Goal: Communication & Community: Answer question/provide support

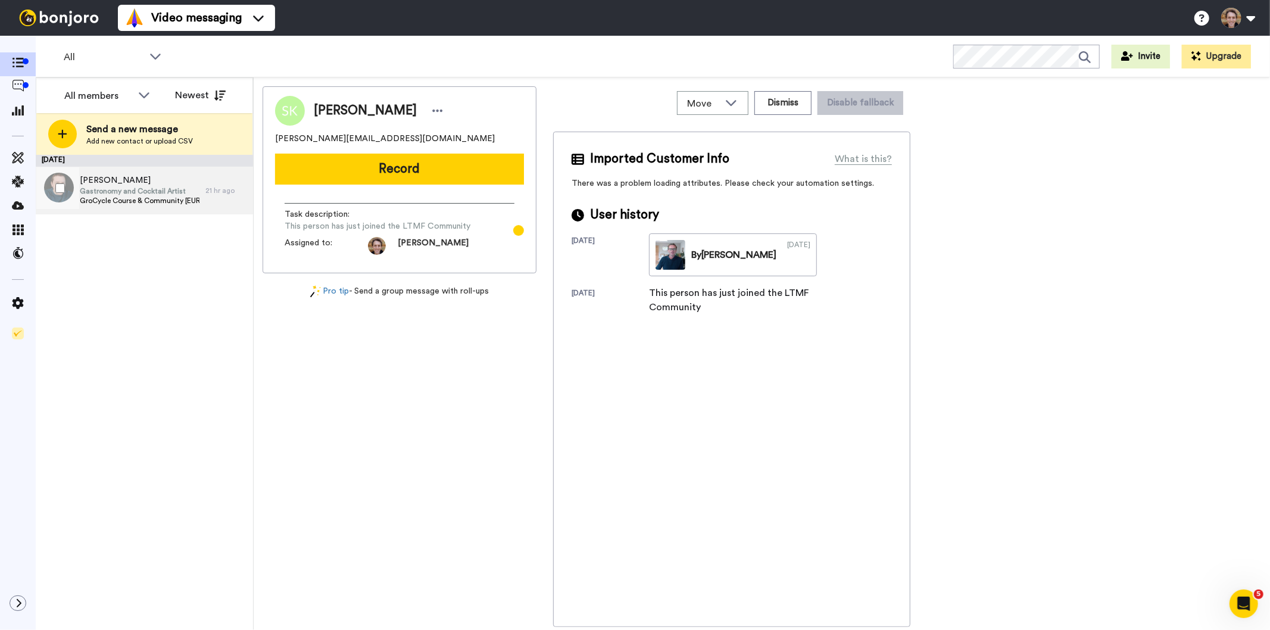
click at [141, 197] on span "GroCycle Course & Community [EURO - Offer]" at bounding box center [140, 201] width 120 height 10
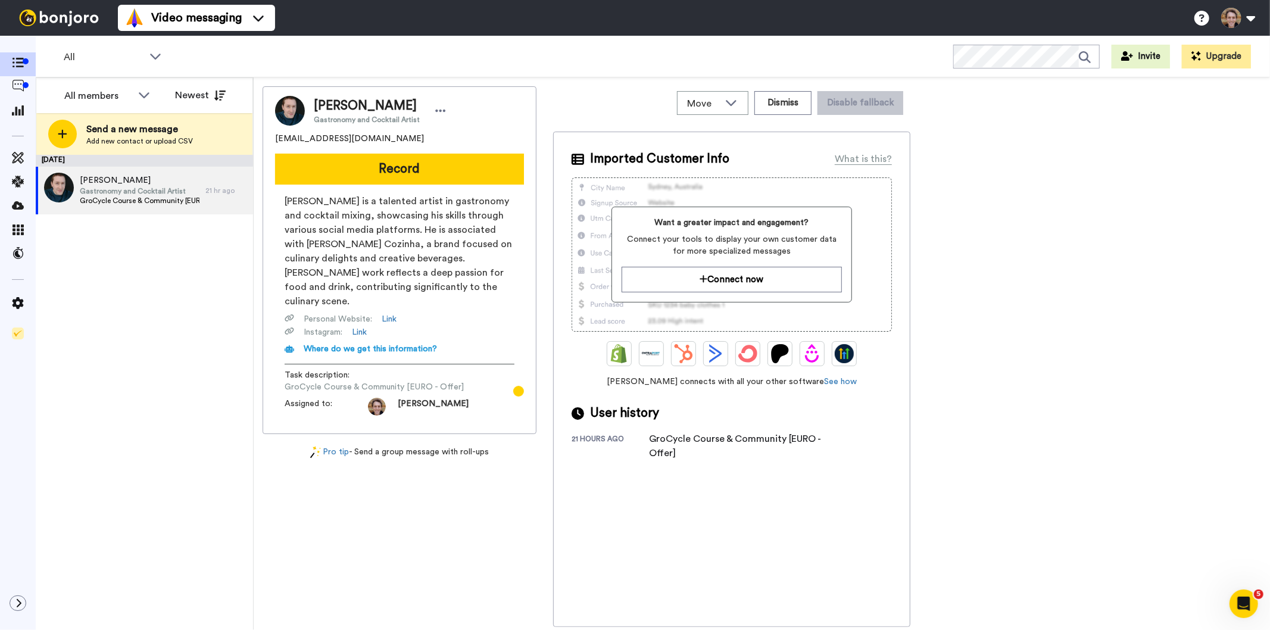
drag, startPoint x: 403, startPoint y: 139, endPoint x: 270, endPoint y: 142, distance: 132.2
click at [270, 142] on div "Francesco Amabile Gastronomy and Cocktail Artist francesco.amabile94@gmail.com …" at bounding box center [400, 260] width 274 height 348
copy span "francesco.amabile94@gmail.com"
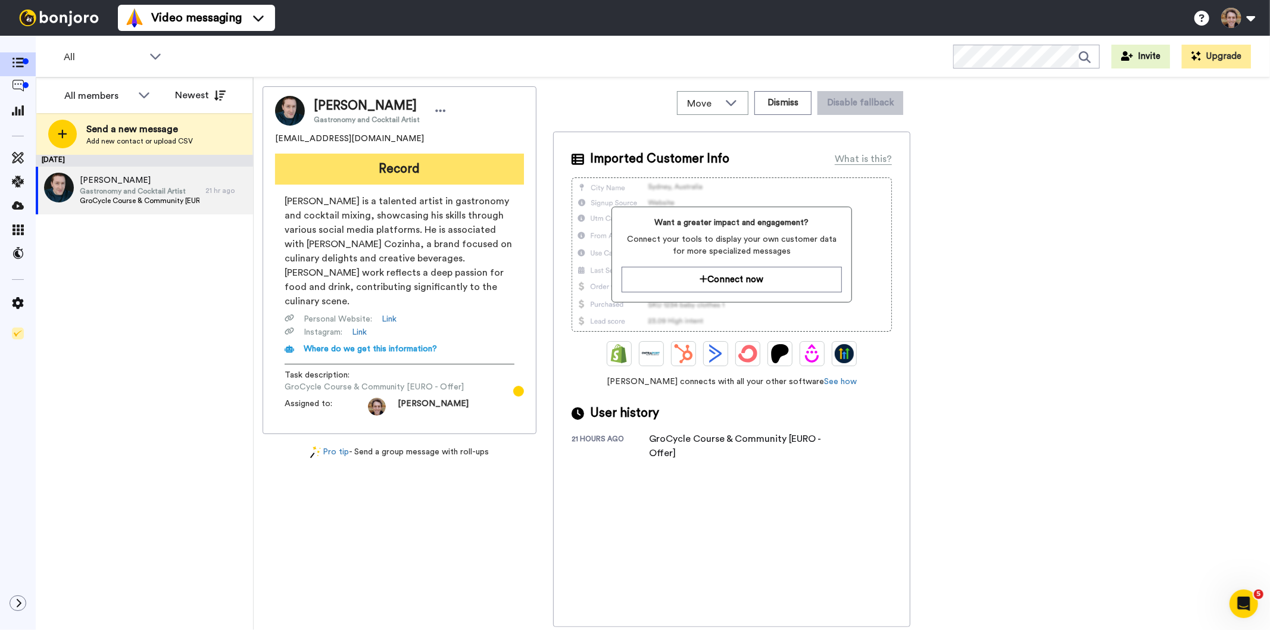
click at [430, 163] on button "Record" at bounding box center [399, 169] width 249 height 31
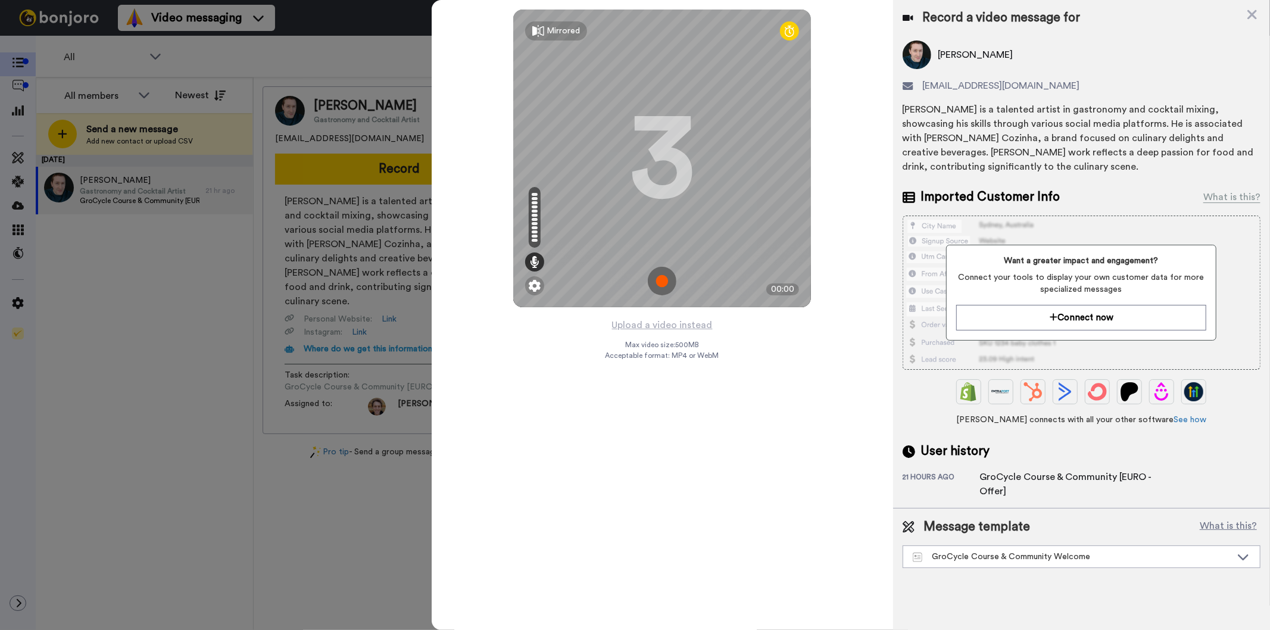
click at [663, 280] on img at bounding box center [662, 281] width 29 height 29
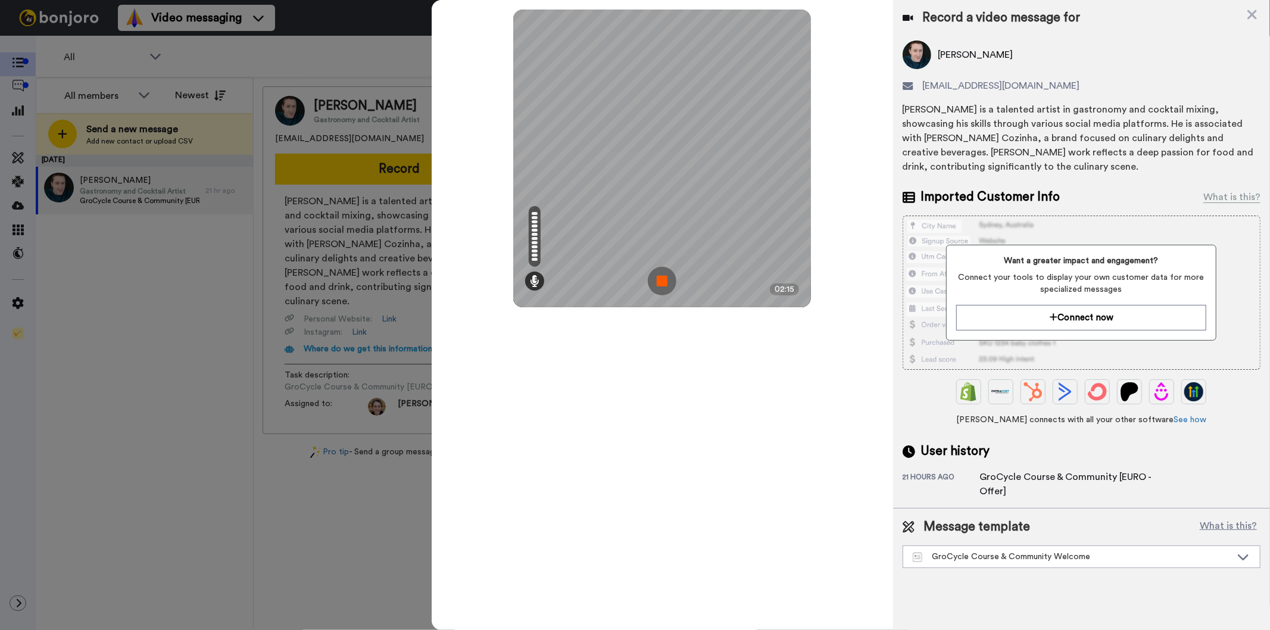
click at [654, 281] on img at bounding box center [662, 281] width 29 height 29
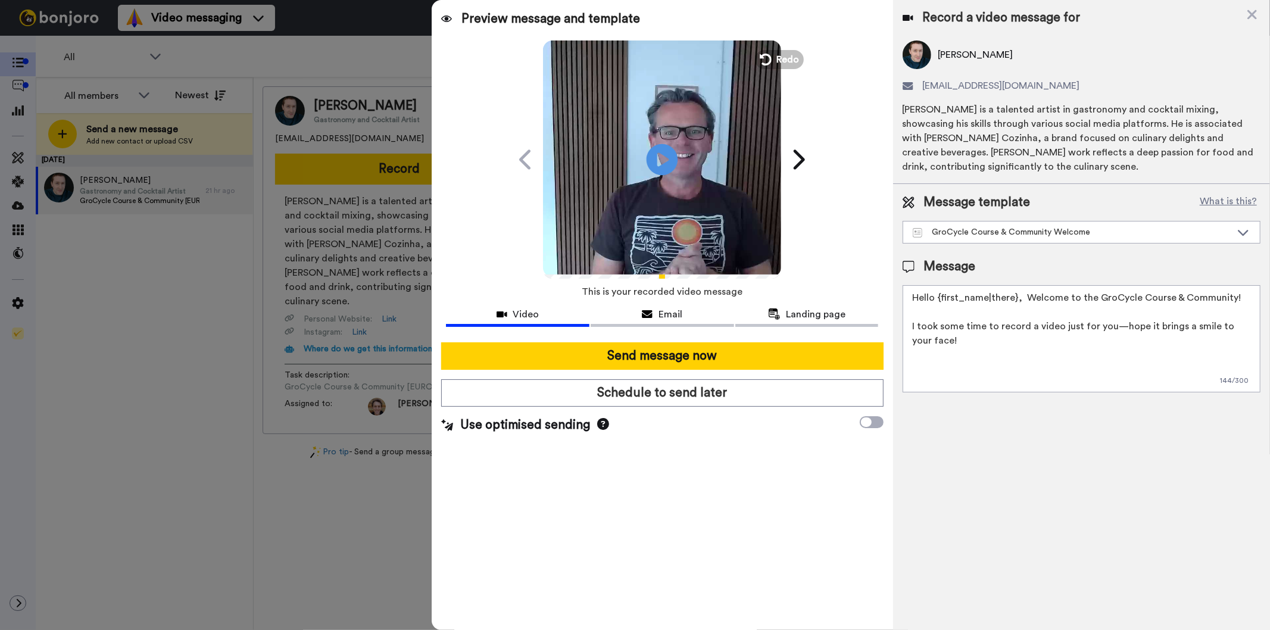
click at [665, 161] on icon "Play/Pause" at bounding box center [663, 159] width 32 height 57
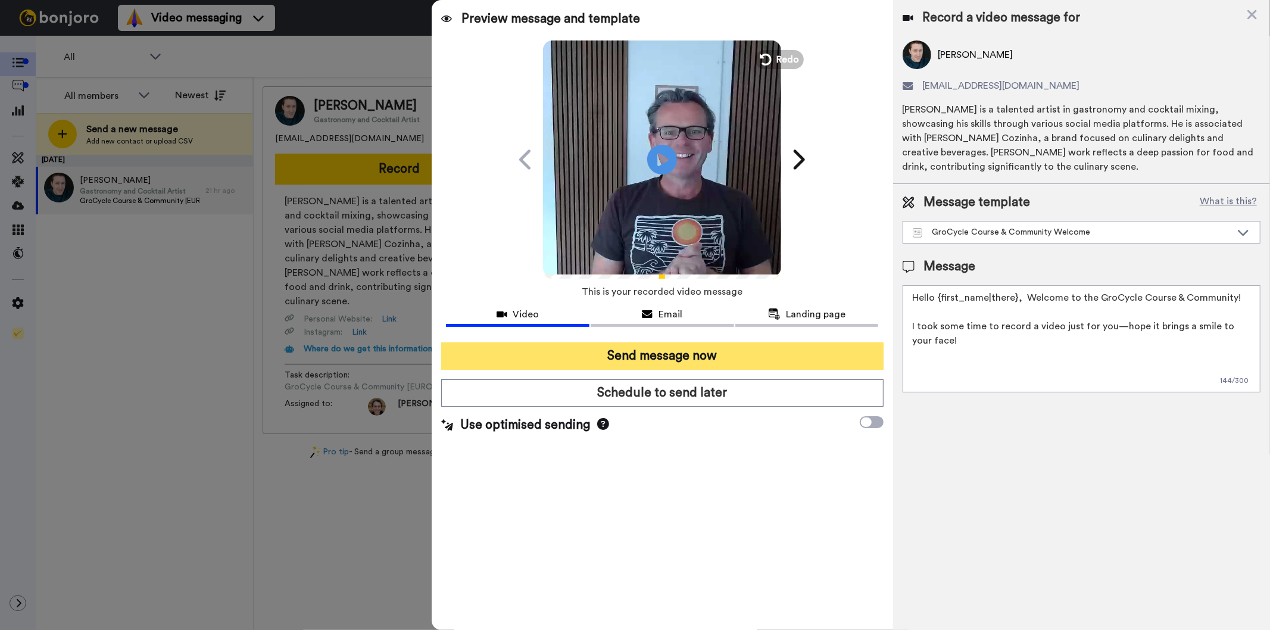
click at [665, 356] on button "Send message now" at bounding box center [662, 355] width 442 height 27
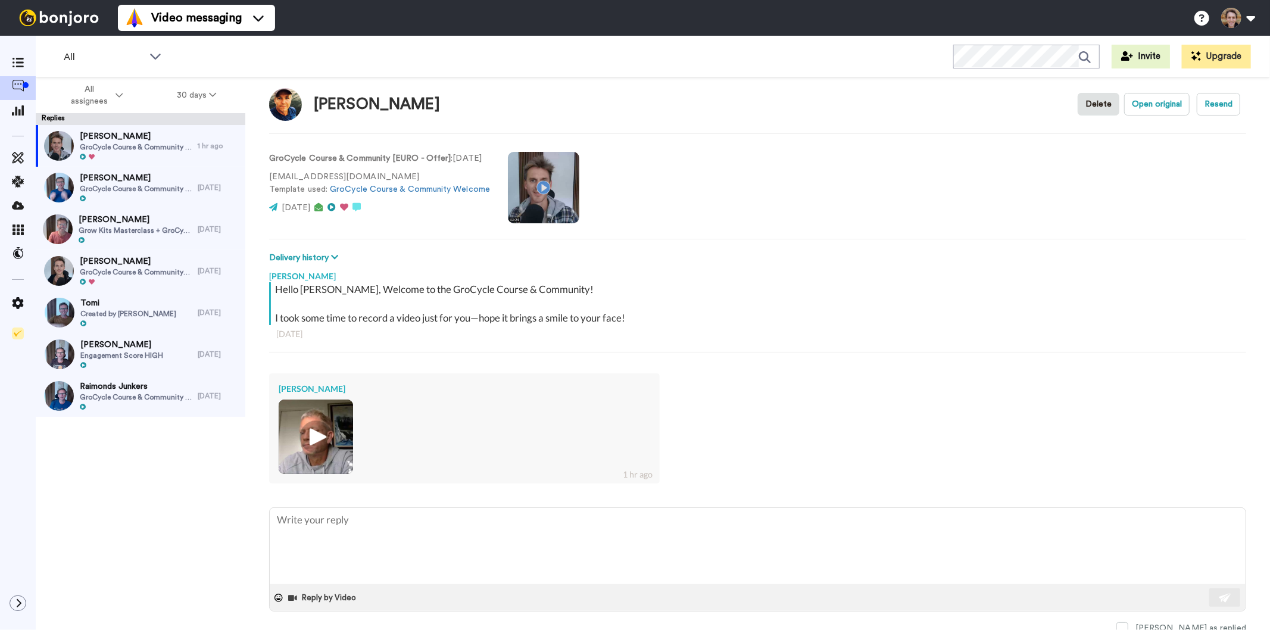
scroll to position [18, 0]
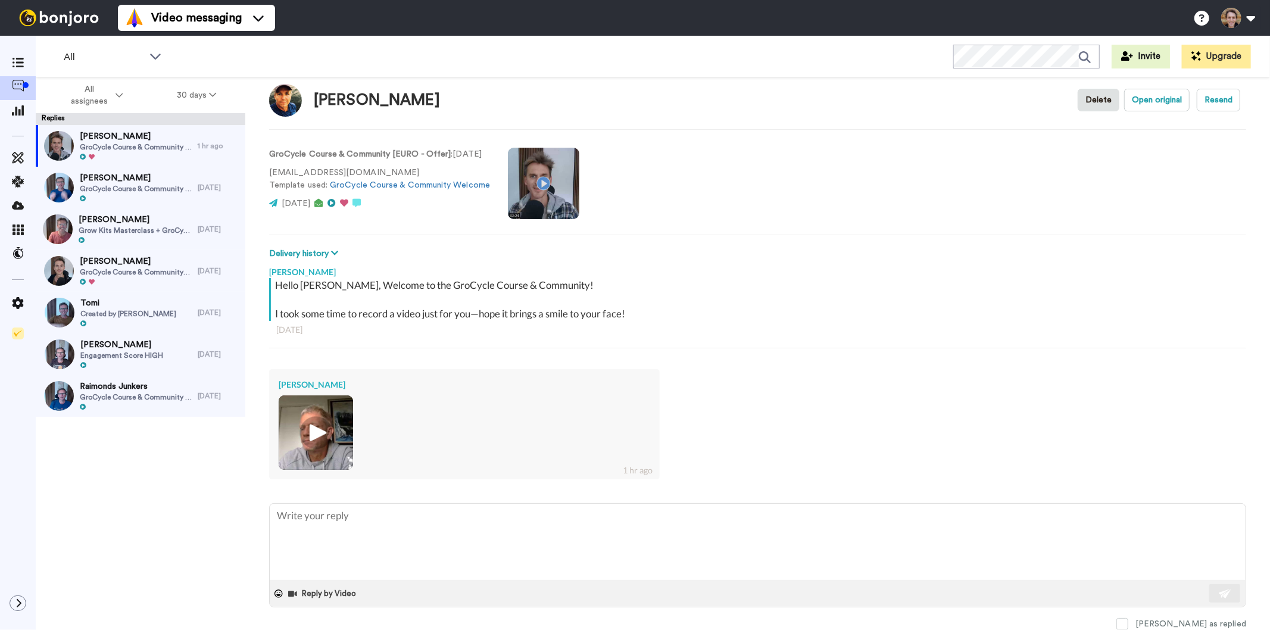
click at [306, 436] on img at bounding box center [316, 432] width 33 height 33
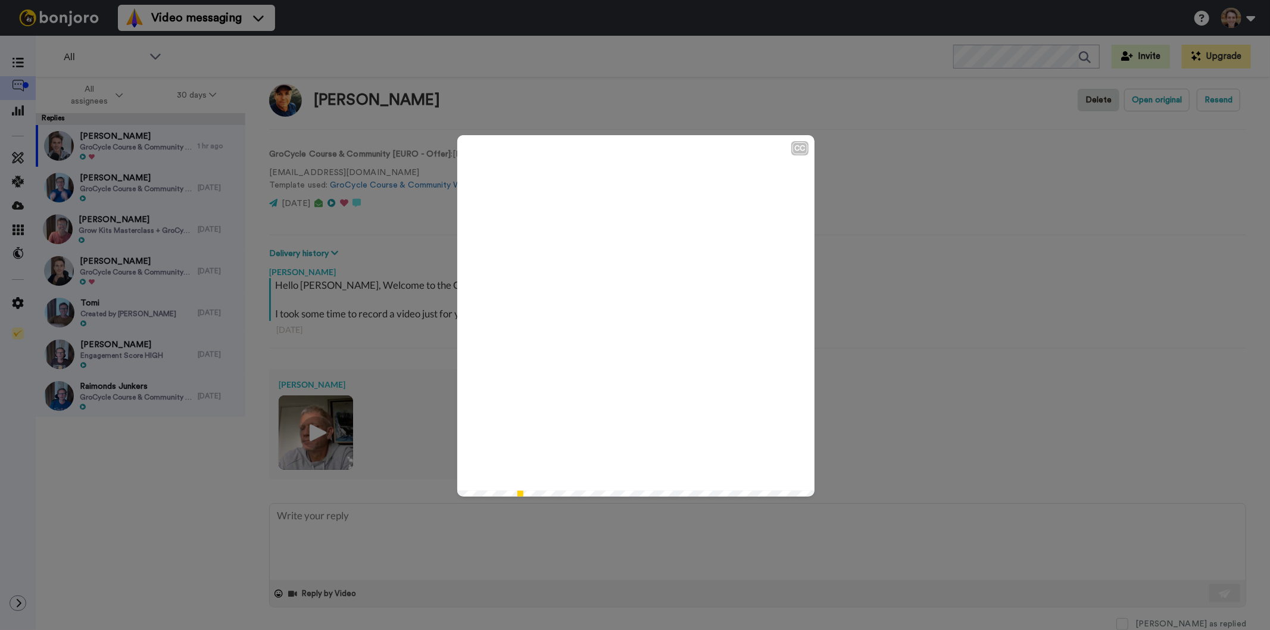
click at [627, 317] on icon "Play/Pause" at bounding box center [636, 316] width 32 height 57
click at [622, 370] on video at bounding box center [635, 313] width 357 height 357
click at [629, 320] on icon "Play/Pause" at bounding box center [636, 316] width 32 height 57
click at [622, 326] on icon at bounding box center [636, 316] width 32 height 32
